Goal: Task Accomplishment & Management: Complete application form

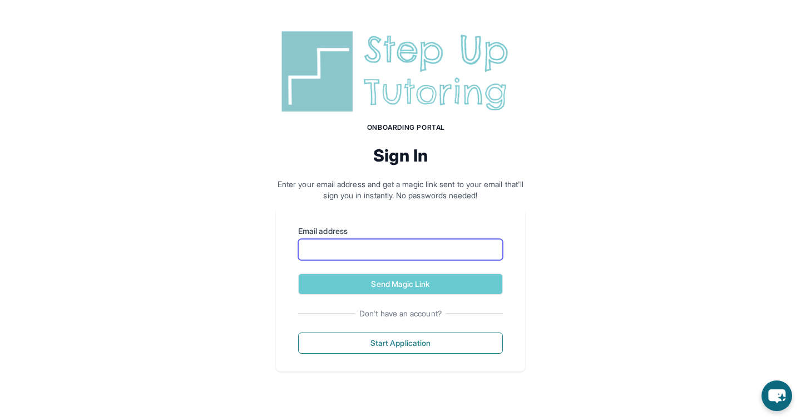
click at [321, 249] on input "Email address" at bounding box center [400, 249] width 205 height 21
click at [315, 249] on input "Email address" at bounding box center [400, 249] width 205 height 21
type input "**********"
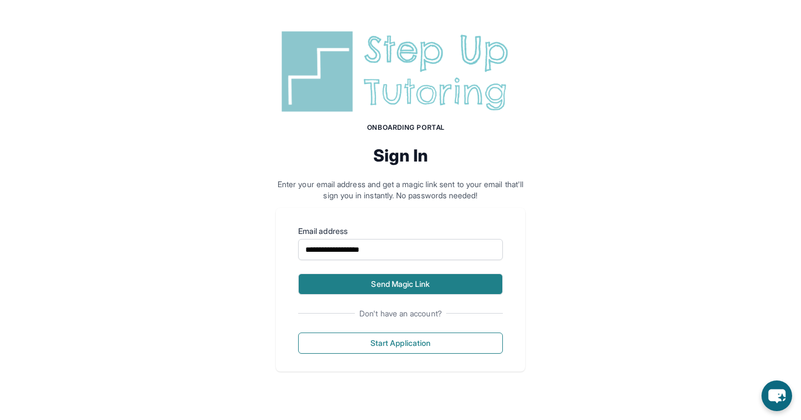
click at [344, 284] on button "Send Magic Link" at bounding box center [400, 283] width 205 height 21
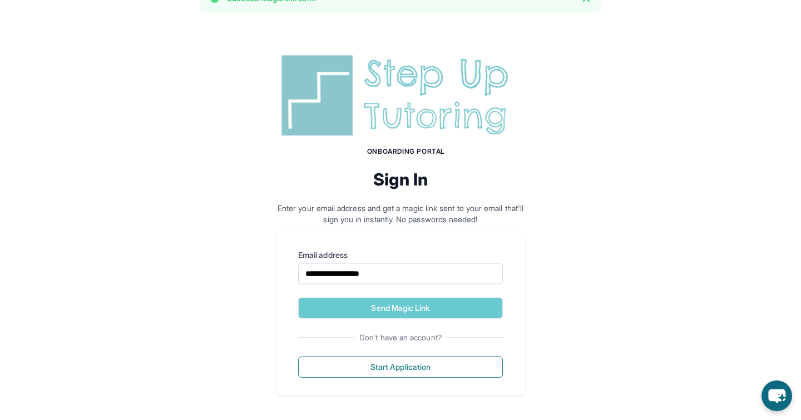
scroll to position [29, 0]
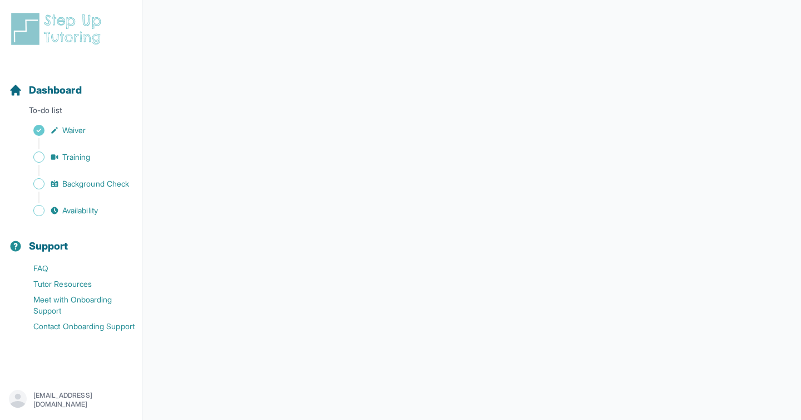
scroll to position [172, 0]
click at [83, 131] on span "Waiver" at bounding box center [73, 130] width 23 height 11
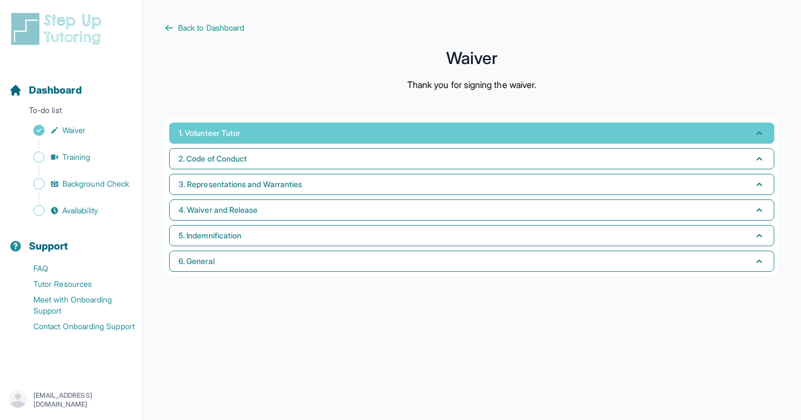
click at [205, 134] on span "1. Volunteer Tutor" at bounding box center [210, 132] width 62 height 11
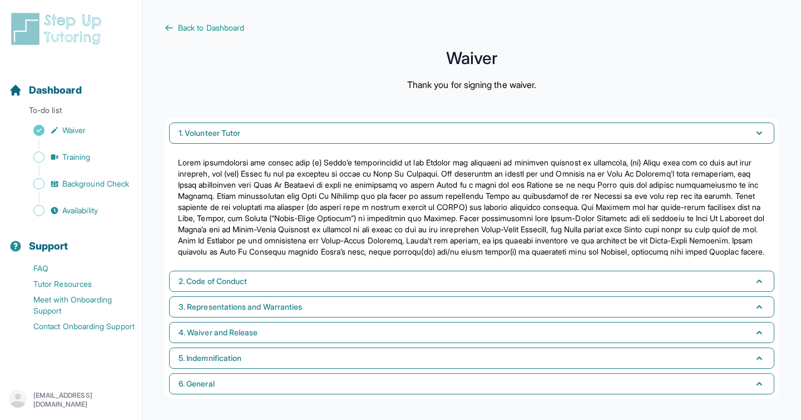
scroll to position [12, 0]
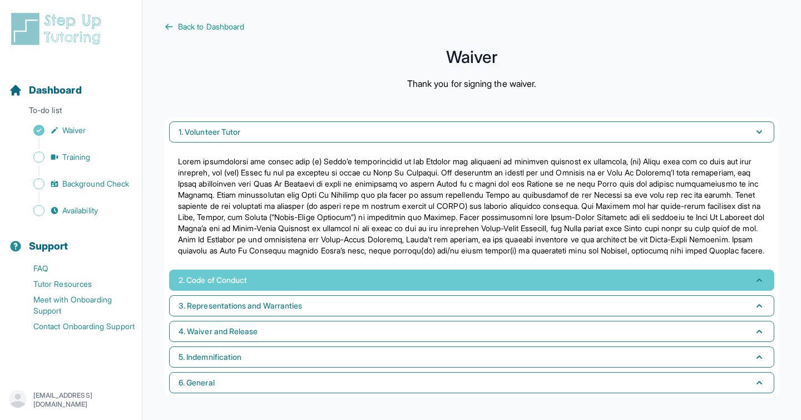
click at [240, 277] on span "2. Code of Conduct" at bounding box center [213, 279] width 68 height 11
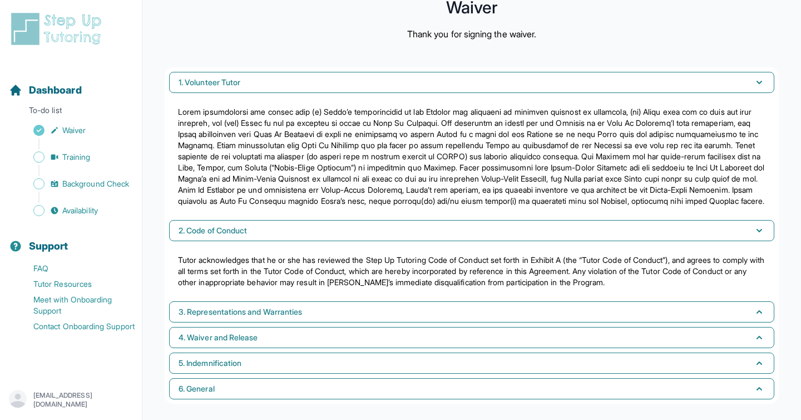
scroll to position [68, 0]
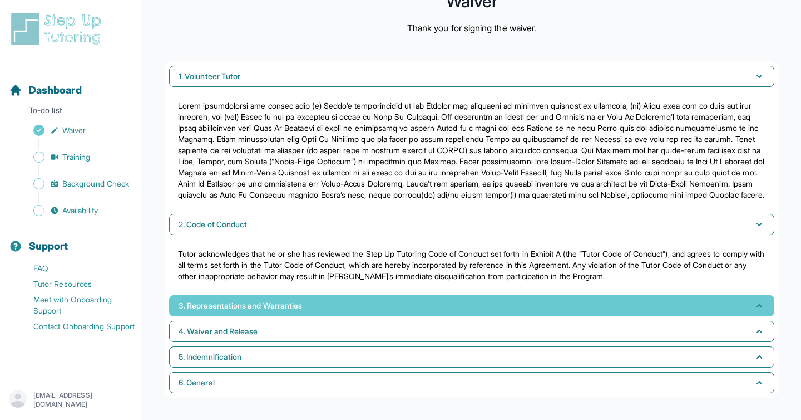
click at [236, 307] on span "3. Representations and Warranties" at bounding box center [241, 305] width 124 height 11
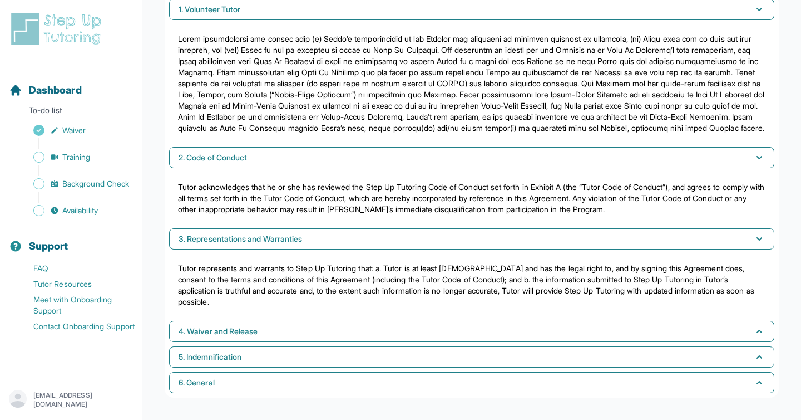
scroll to position [135, 0]
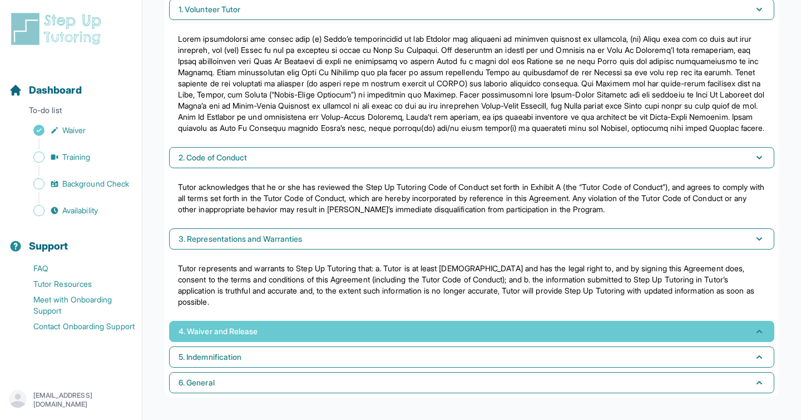
click at [244, 337] on button "4. Waiver and Release" at bounding box center [471, 330] width 605 height 21
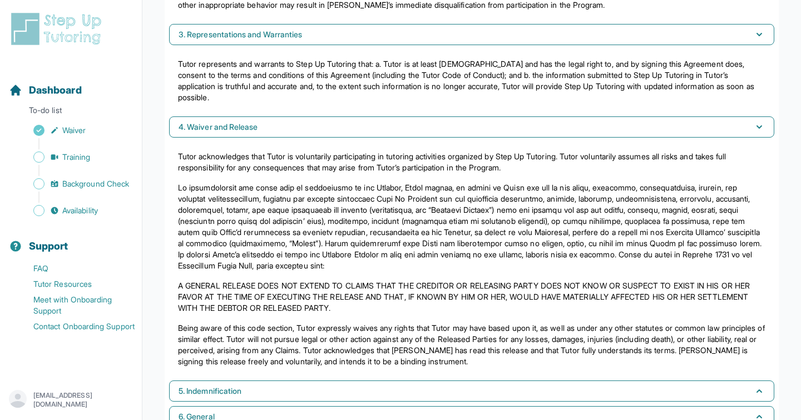
scroll to position [373, 0]
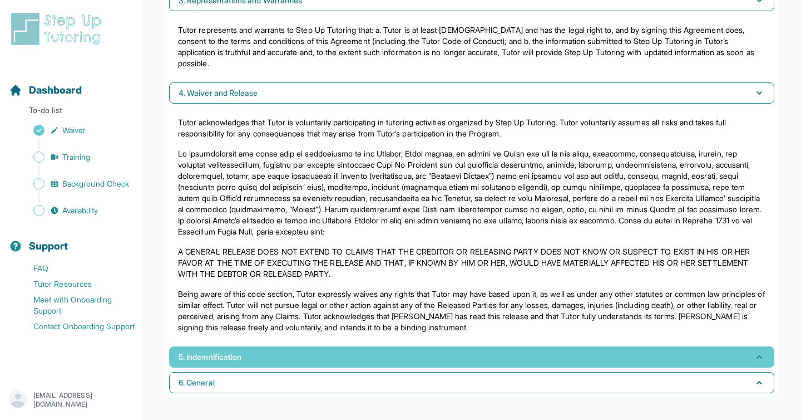
click at [272, 355] on button "5. Indemnification" at bounding box center [471, 356] width 605 height 21
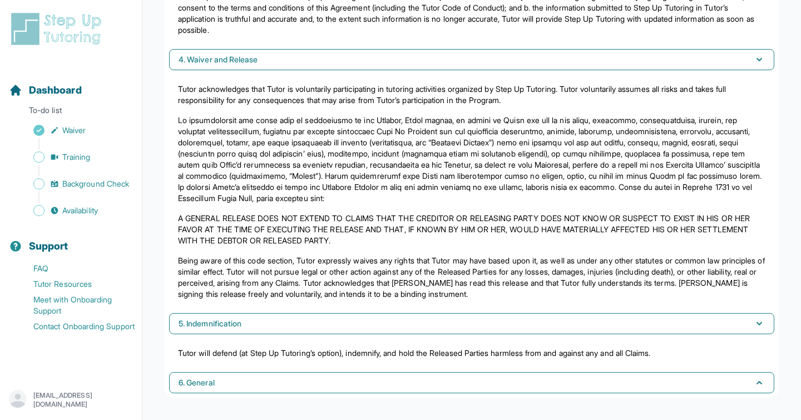
scroll to position [406, 0]
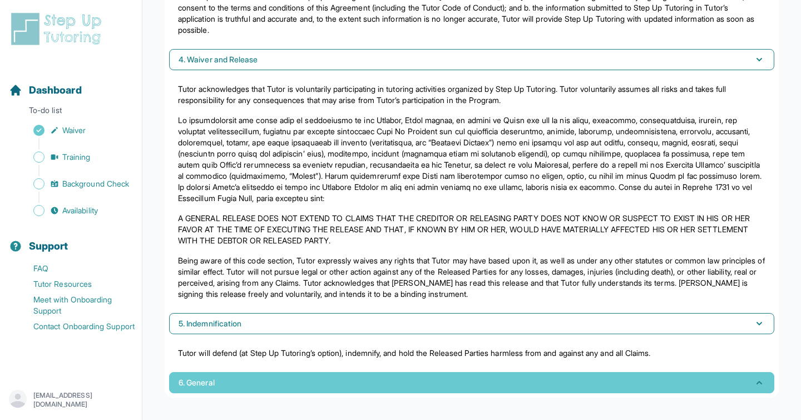
click at [206, 378] on span "6. General" at bounding box center [197, 382] width 36 height 11
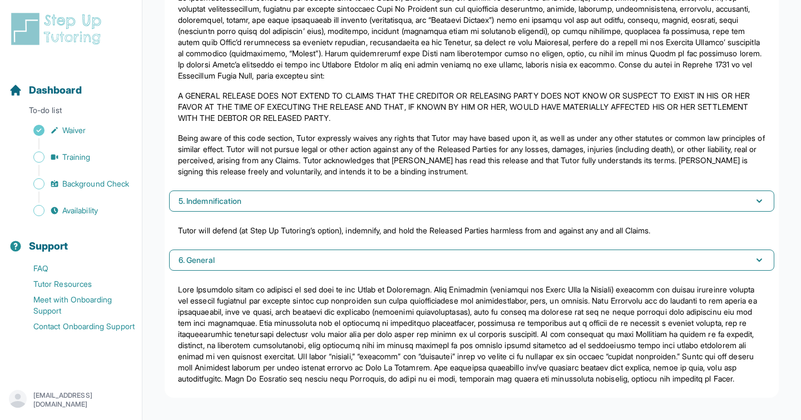
scroll to position [540, 0]
click at [86, 131] on span "Waiver" at bounding box center [73, 130] width 23 height 11
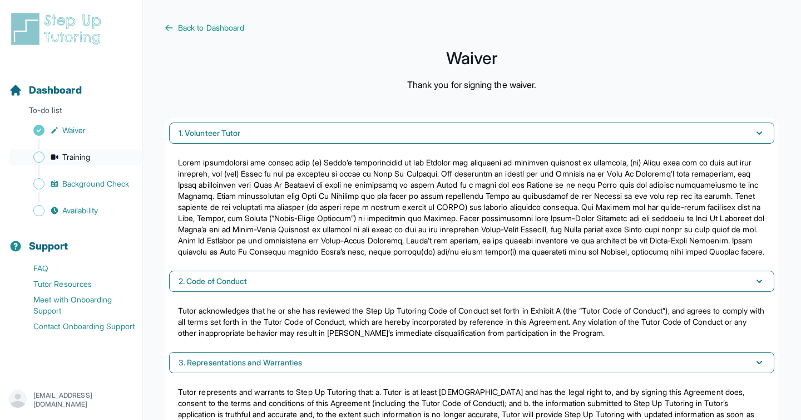
click at [83, 154] on span "Training" at bounding box center [76, 156] width 28 height 11
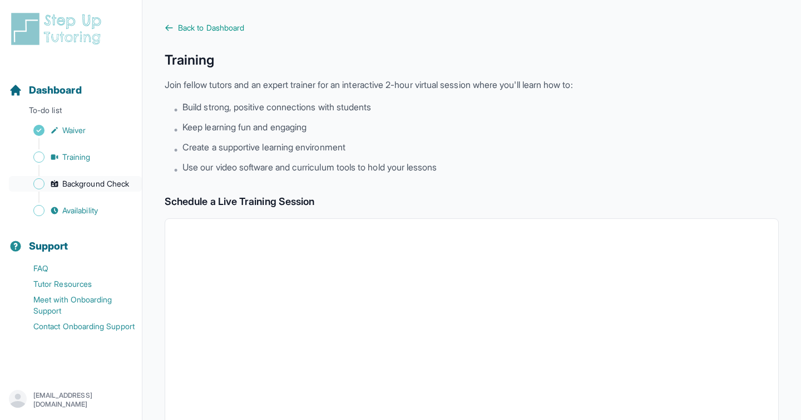
click at [100, 182] on span "Background Check" at bounding box center [95, 183] width 67 height 11
